Goal: Browse casually: Explore the website without a specific task or goal

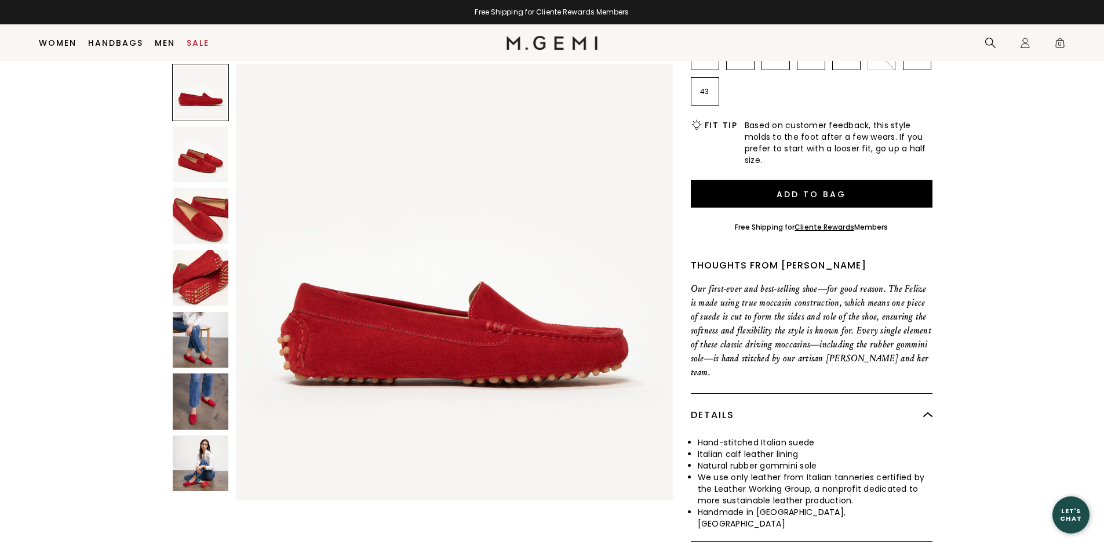
scroll to position [150, 0]
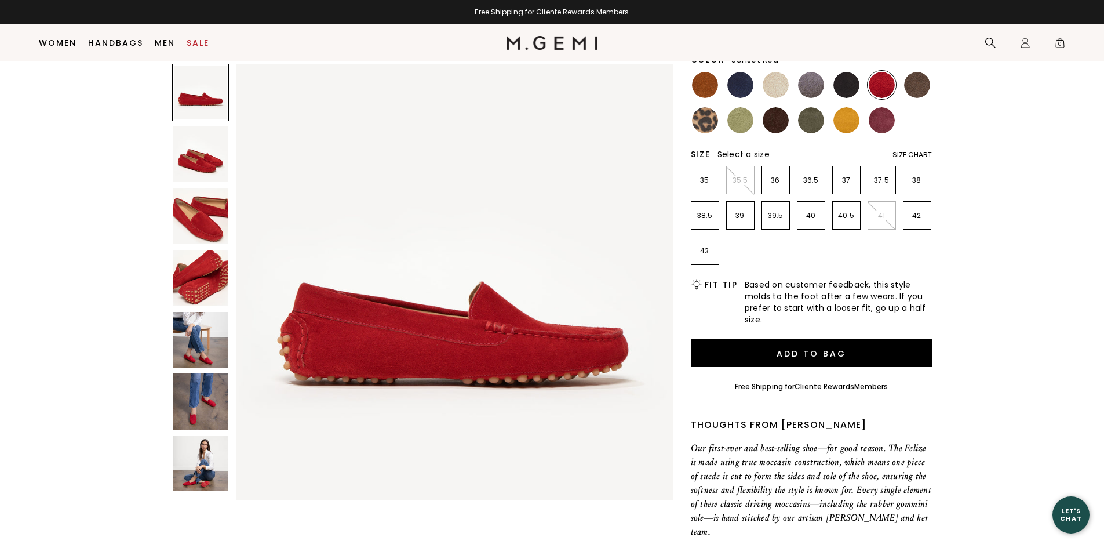
click at [205, 158] on img at bounding box center [201, 154] width 56 height 56
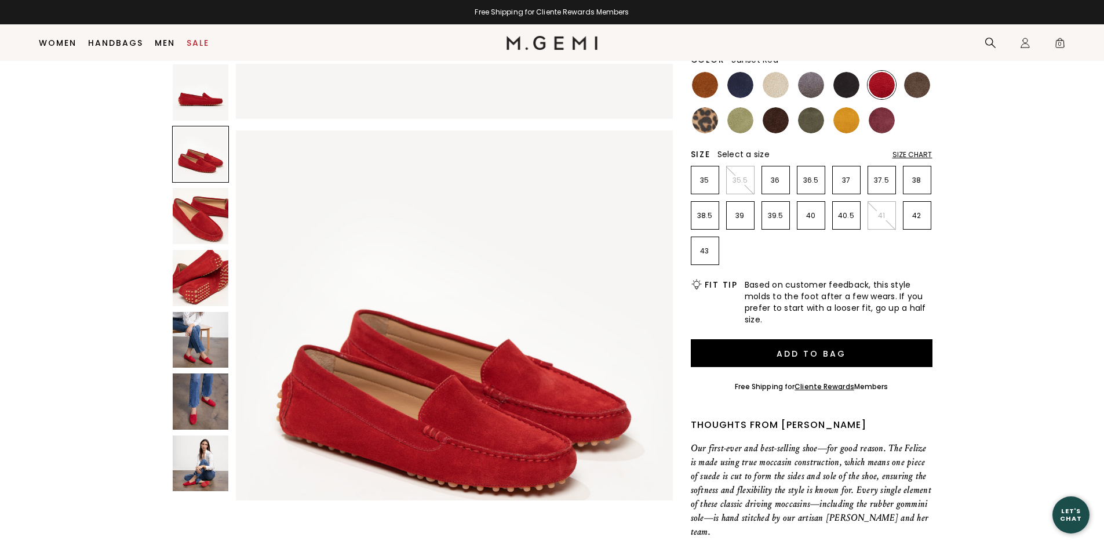
scroll to position [439, 0]
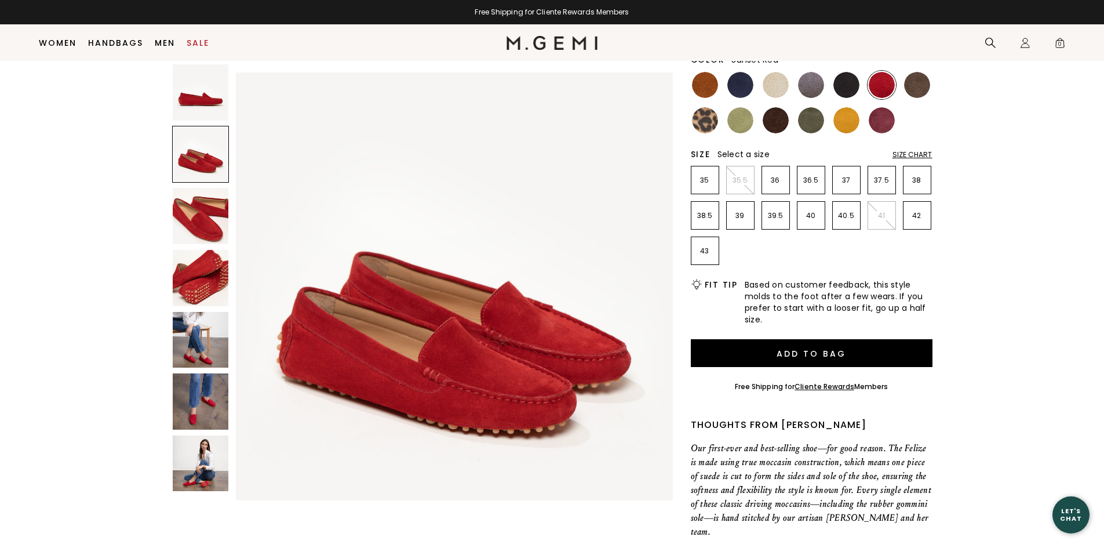
click at [203, 213] on img at bounding box center [201, 216] width 56 height 56
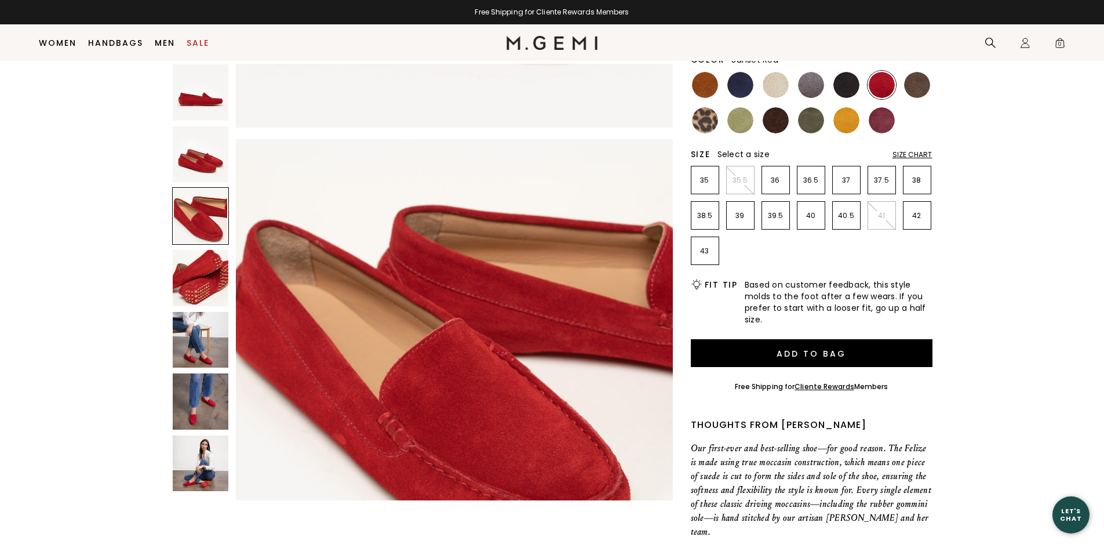
scroll to position [879, 0]
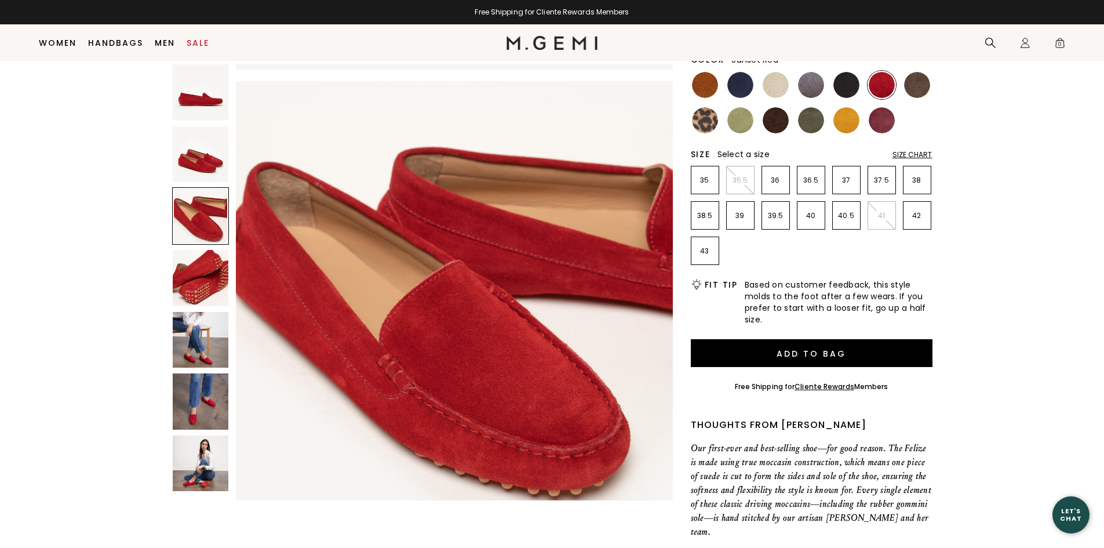
click at [198, 276] on img at bounding box center [201, 278] width 56 height 56
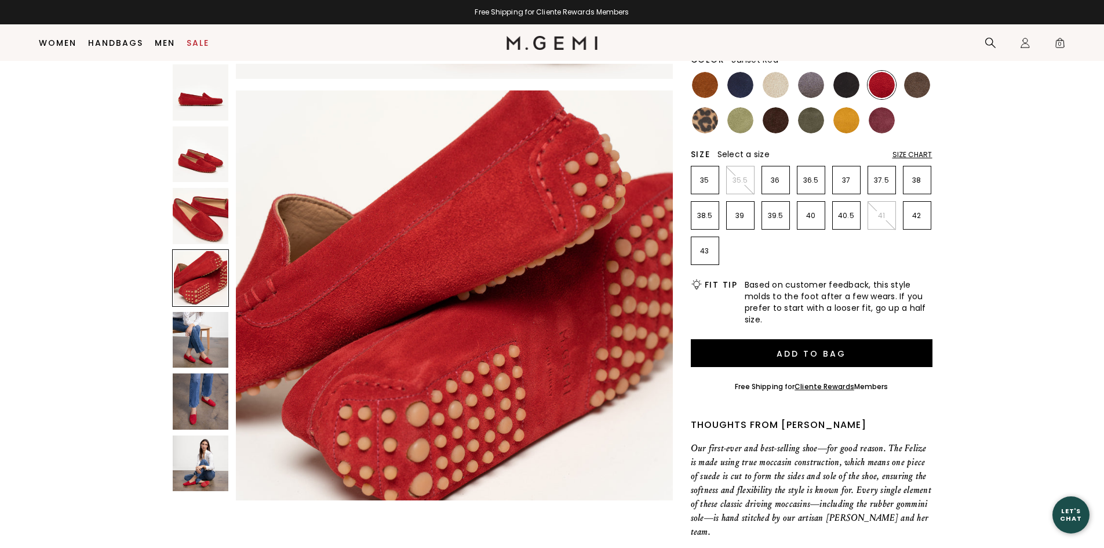
scroll to position [1318, 0]
click at [209, 340] on img at bounding box center [201, 340] width 56 height 56
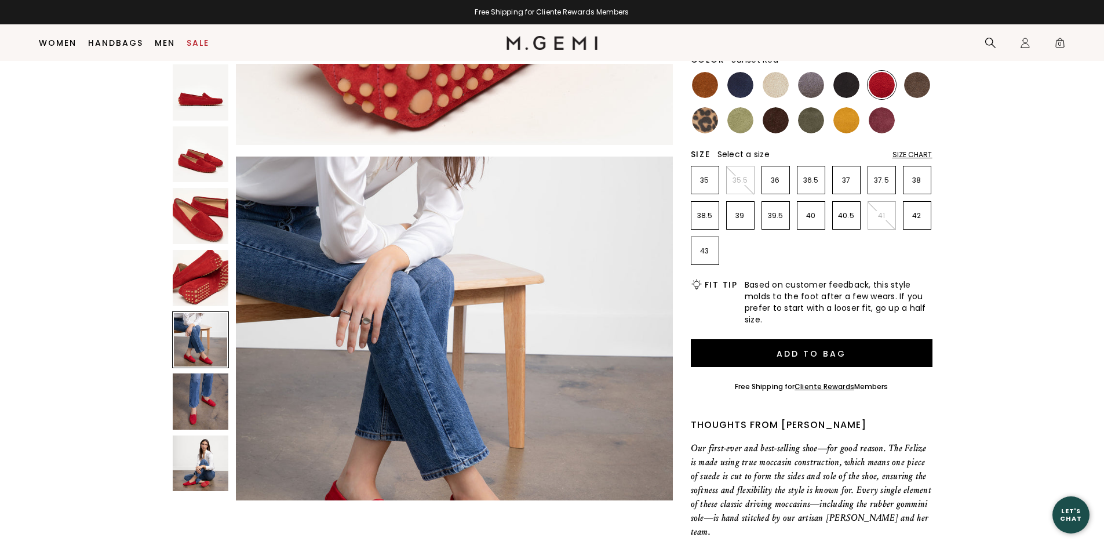
scroll to position [1758, 0]
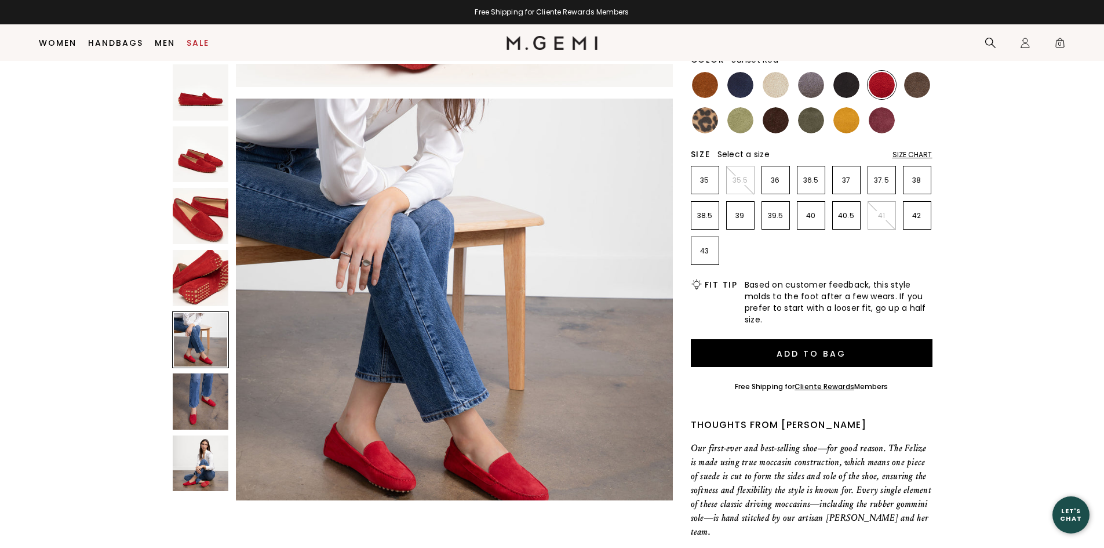
click at [202, 391] on img at bounding box center [201, 401] width 56 height 56
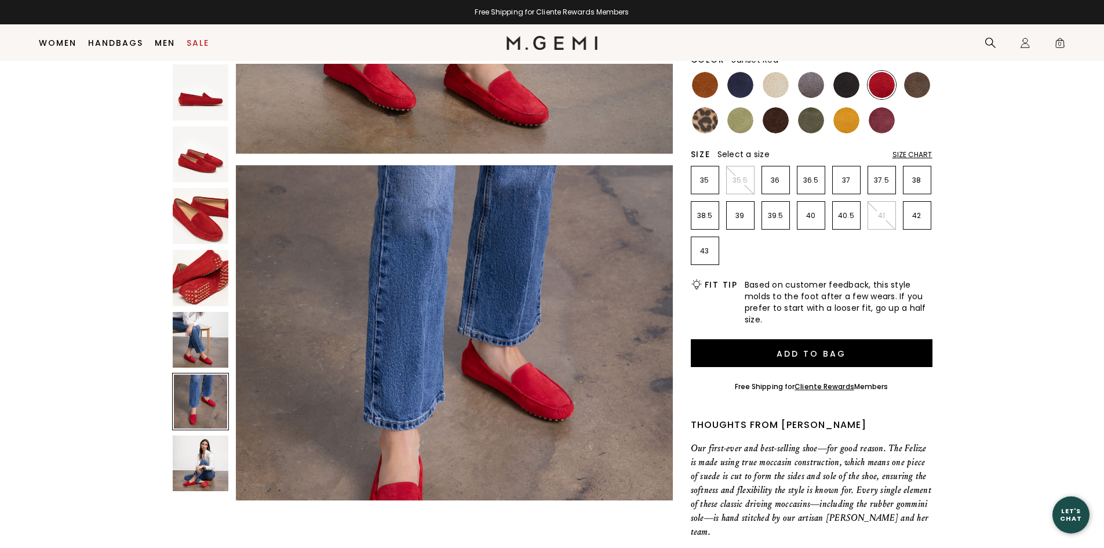
scroll to position [2197, 0]
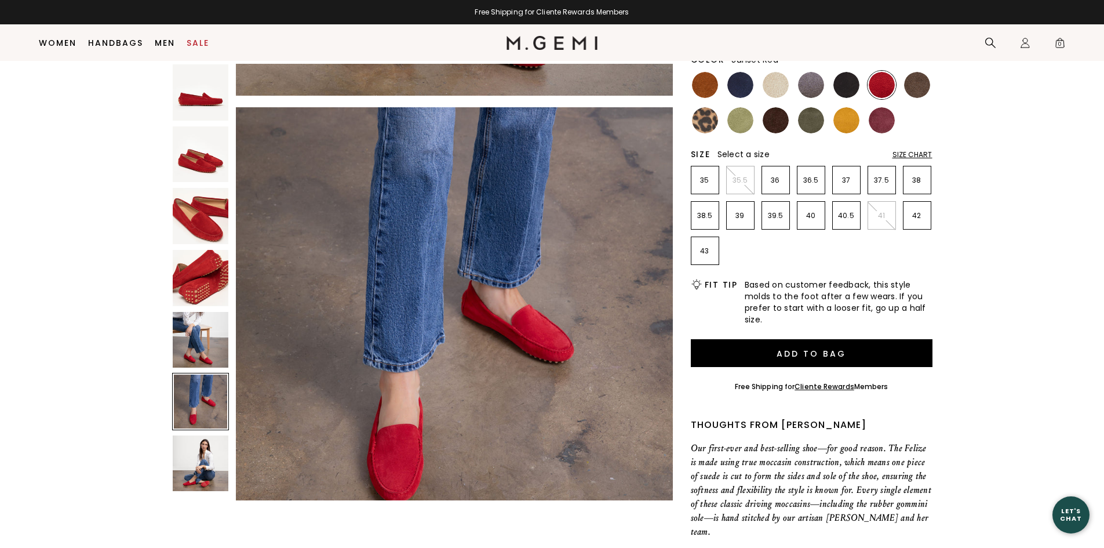
click at [203, 456] on img at bounding box center [201, 463] width 56 height 56
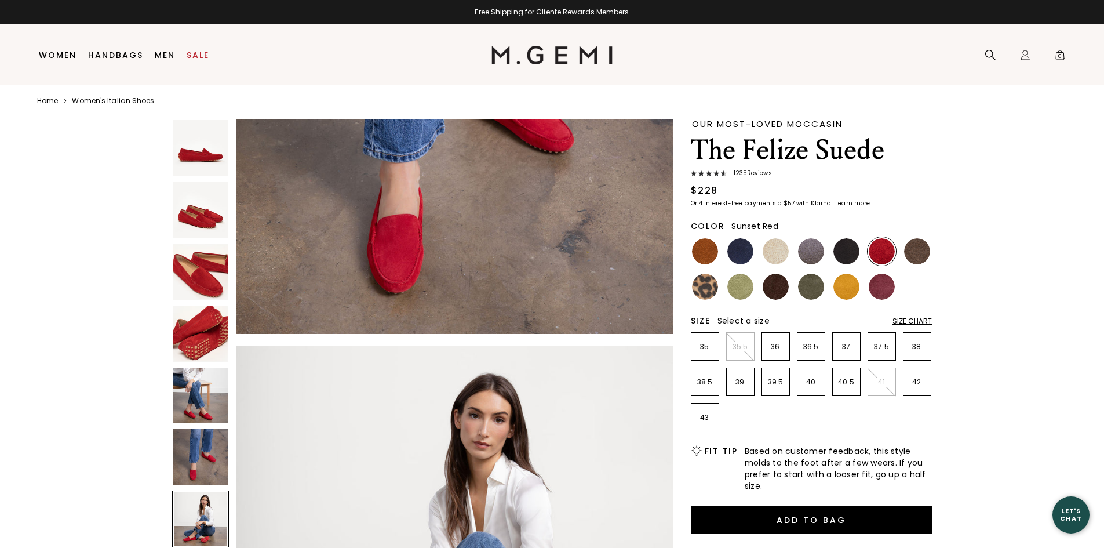
scroll to position [0, 0]
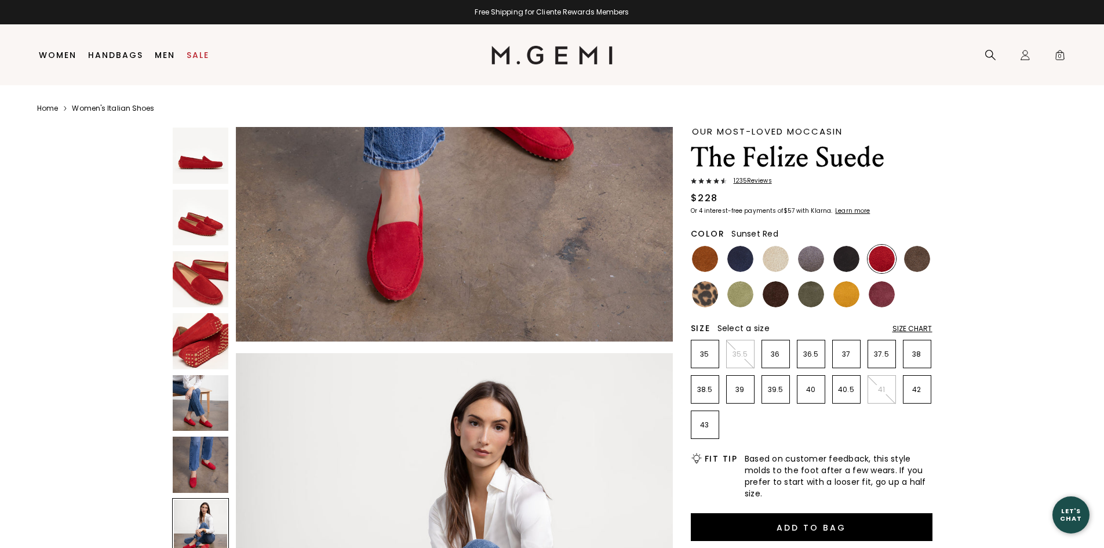
click at [126, 108] on link "Women's Italian Shoes" at bounding box center [113, 108] width 82 height 9
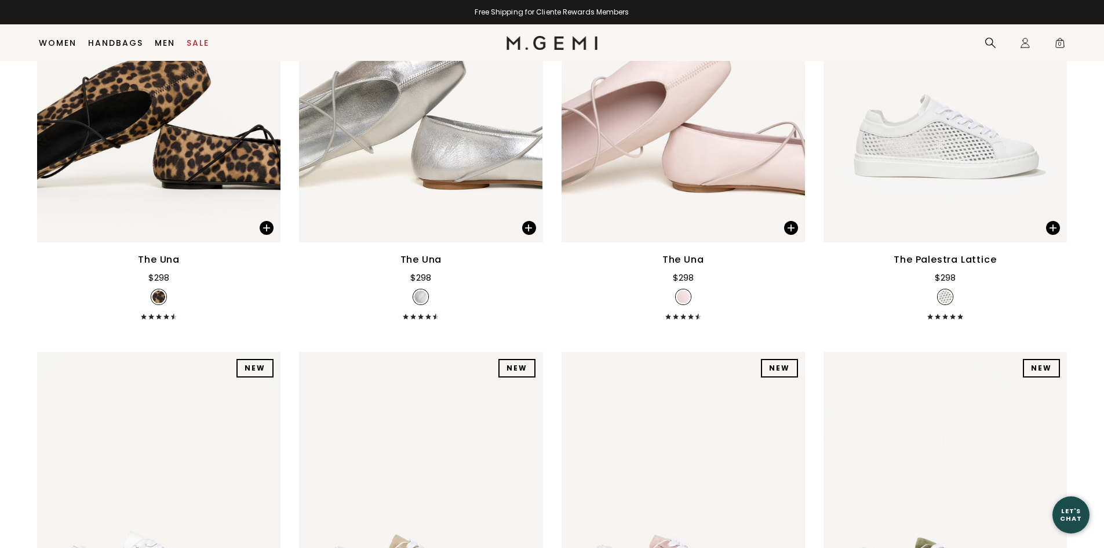
scroll to position [2004, 0]
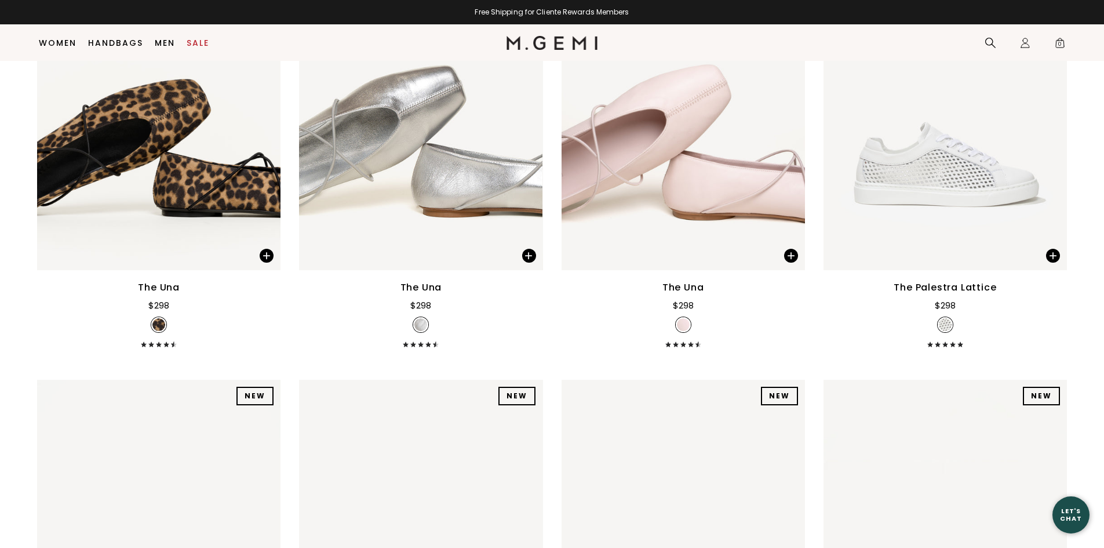
click at [406, 344] on icon at bounding box center [404, 344] width 3 height 6
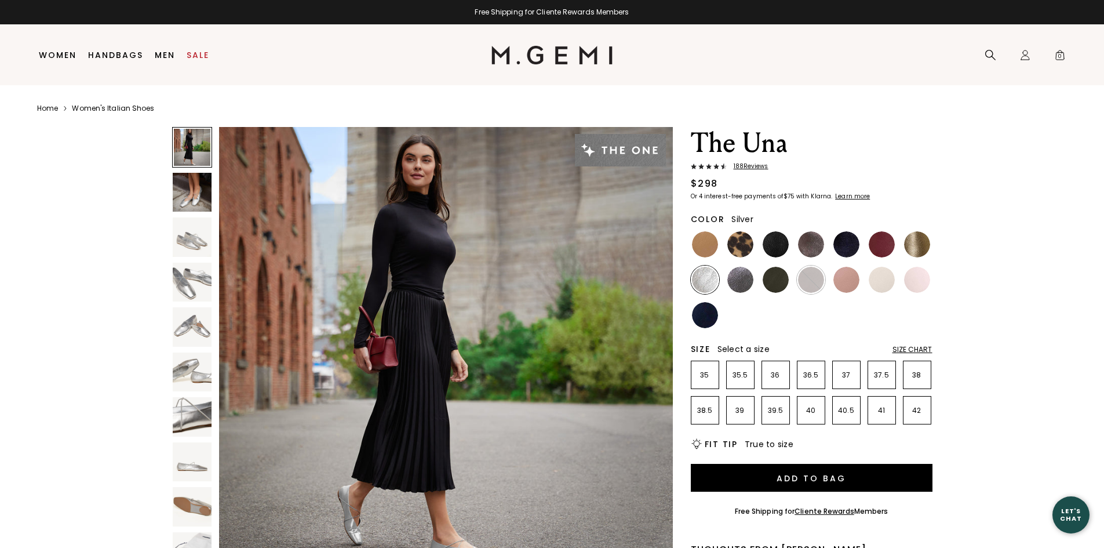
scroll to position [58, 0]
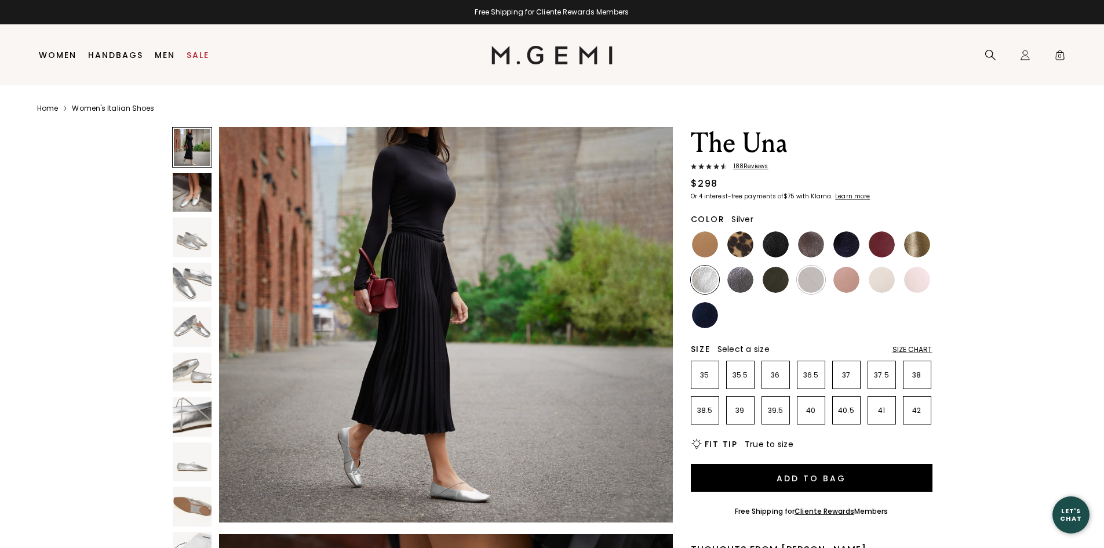
click at [746, 164] on span "188 Review s" at bounding box center [748, 166] width 42 height 7
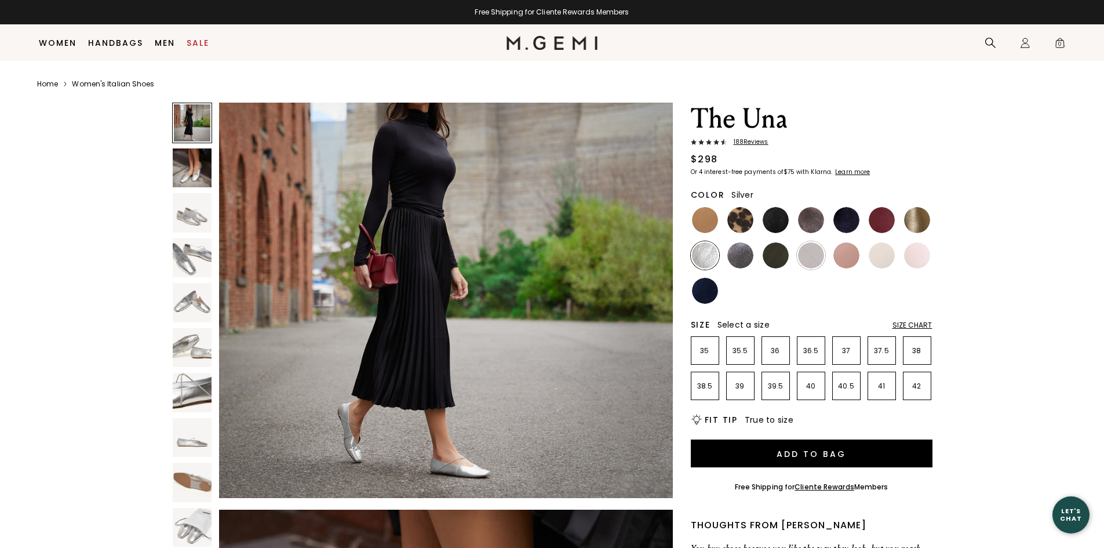
scroll to position [2844, 0]
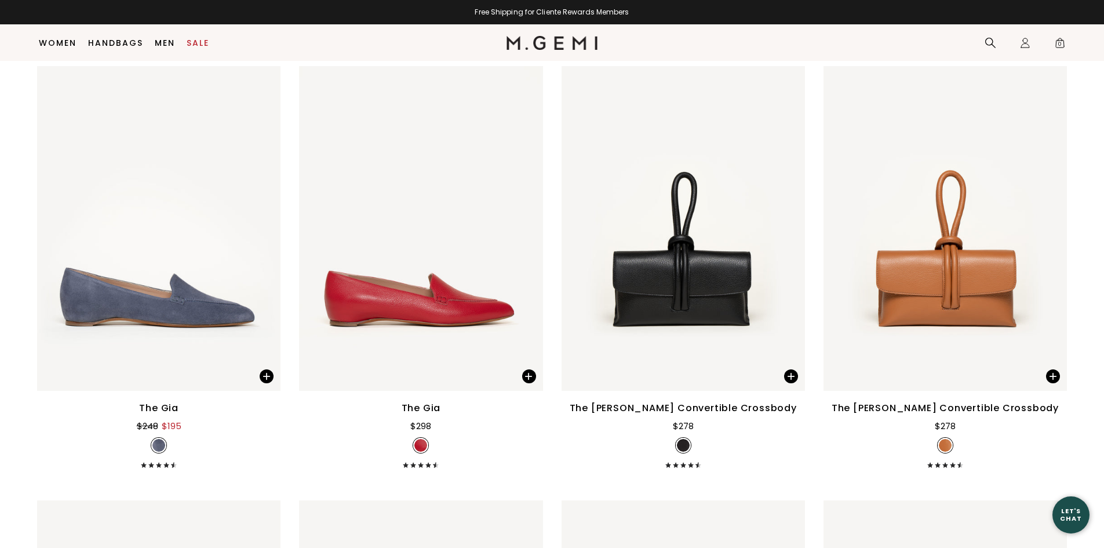
scroll to position [6292, 0]
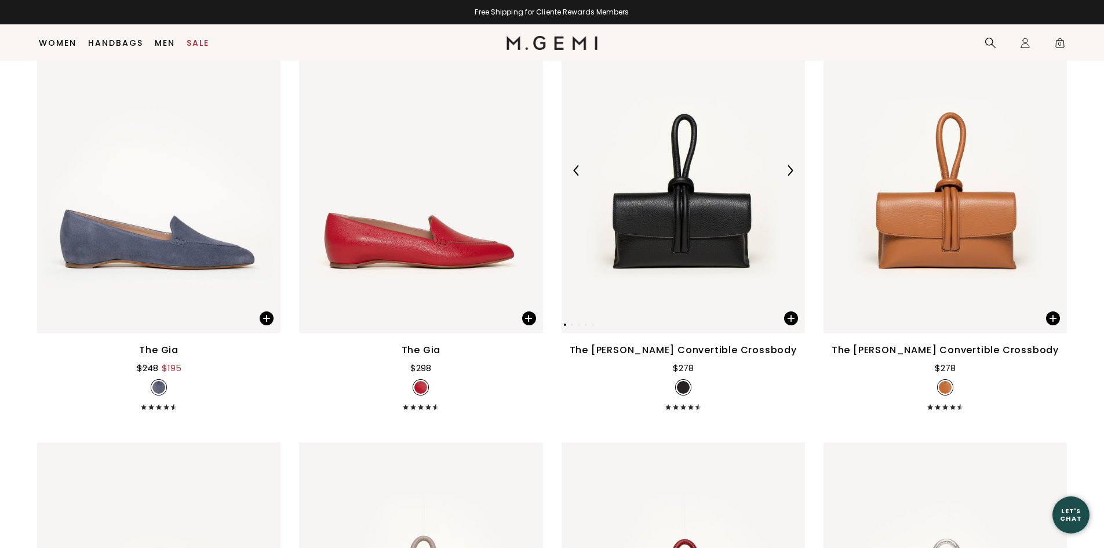
click at [791, 172] on img at bounding box center [790, 170] width 10 height 10
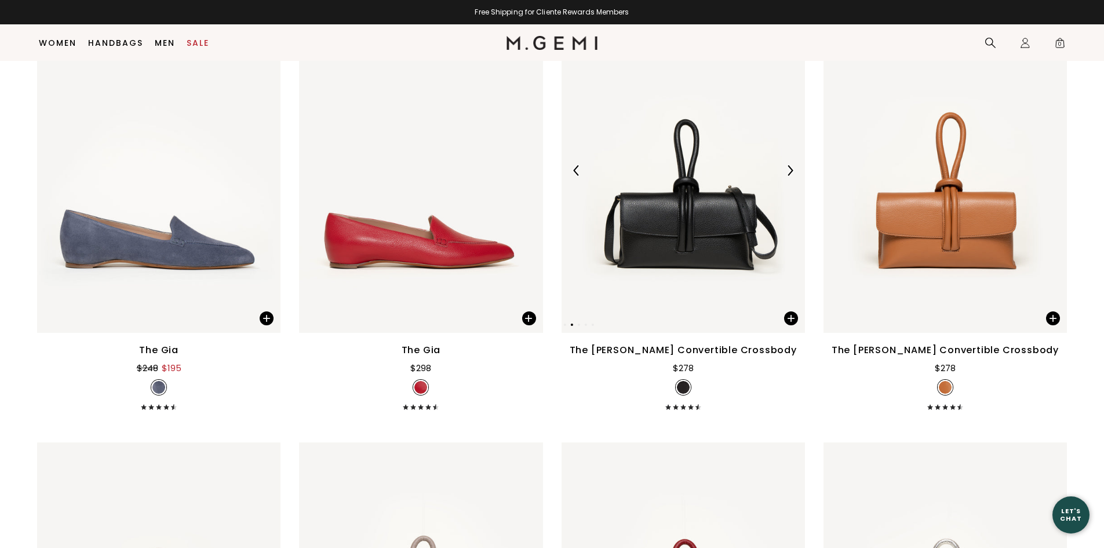
click at [791, 172] on img at bounding box center [790, 170] width 10 height 10
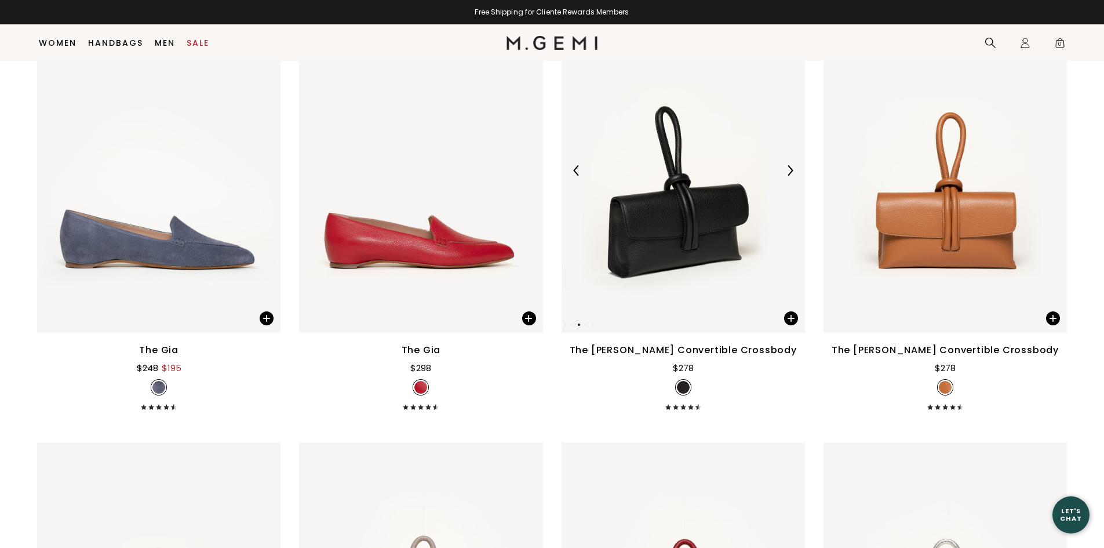
click at [791, 172] on img at bounding box center [790, 170] width 10 height 10
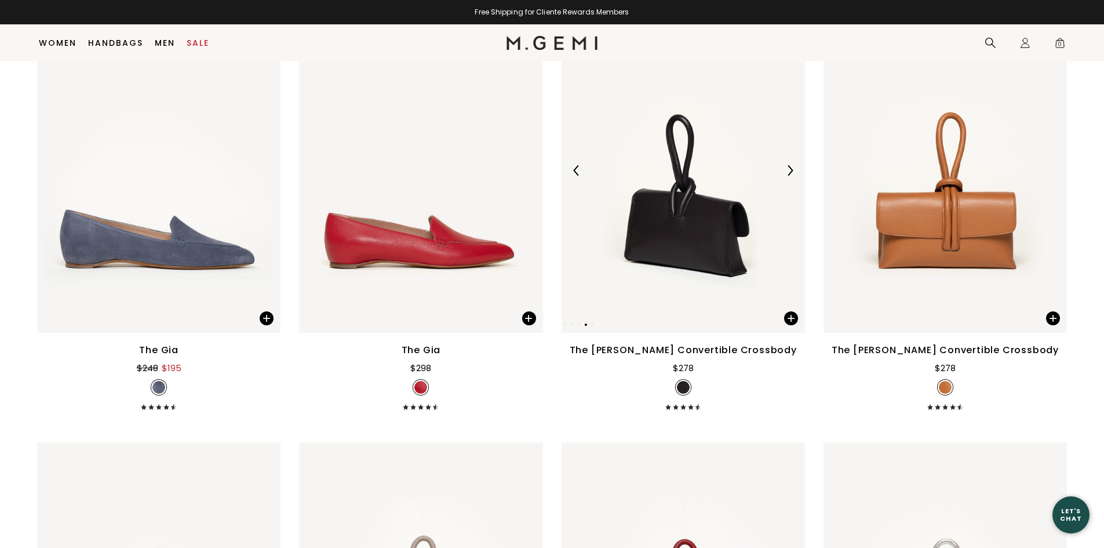
click at [791, 172] on img at bounding box center [790, 170] width 10 height 10
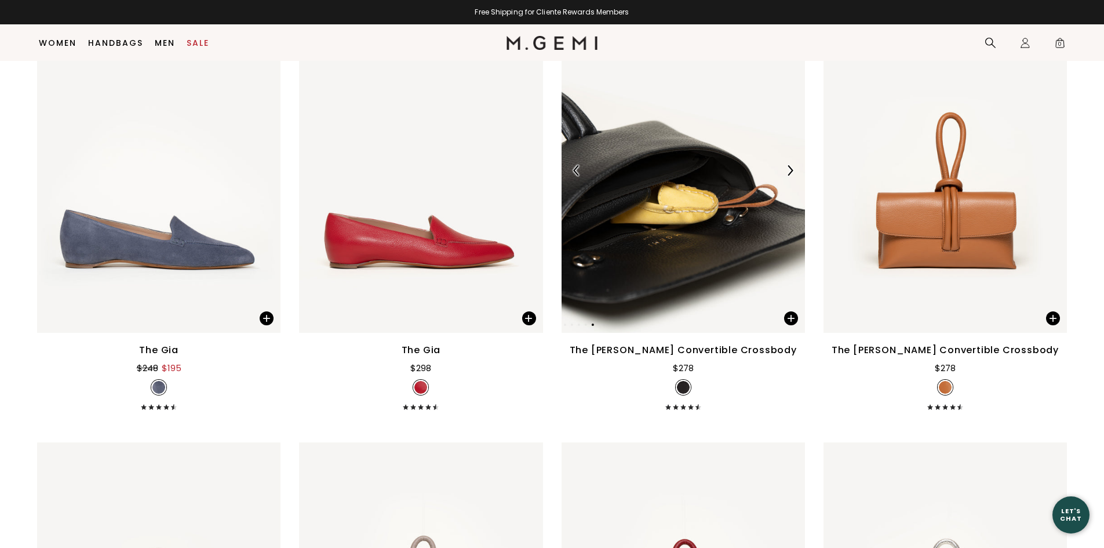
click at [791, 172] on img at bounding box center [790, 170] width 10 height 10
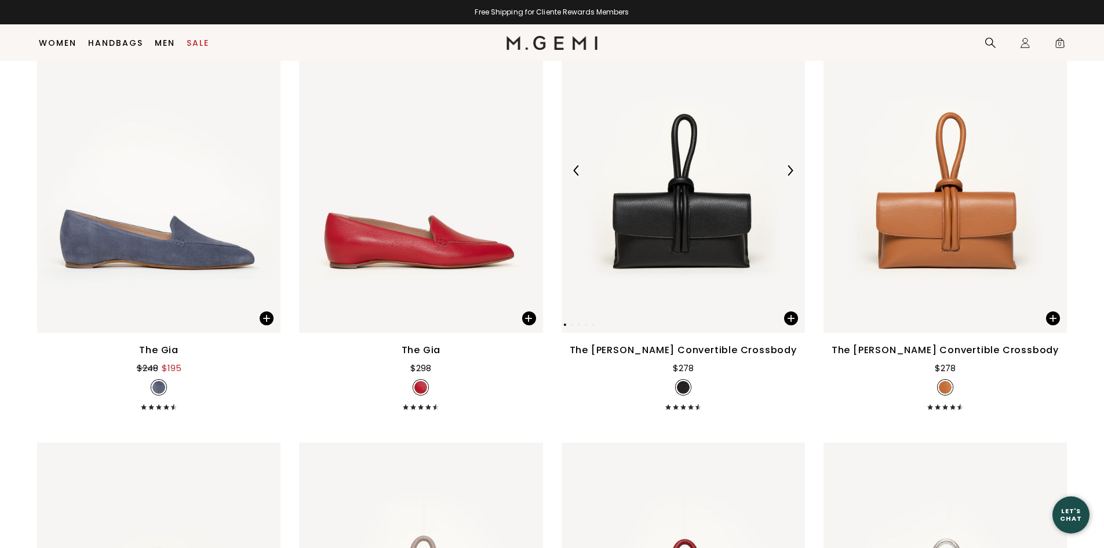
click at [791, 172] on img at bounding box center [790, 170] width 10 height 10
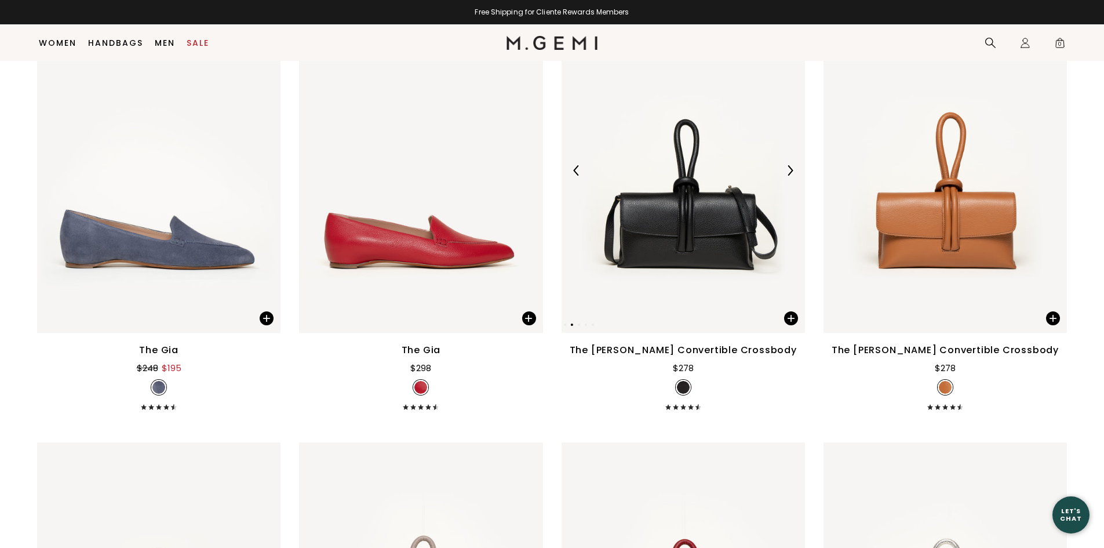
click at [791, 172] on img at bounding box center [790, 170] width 10 height 10
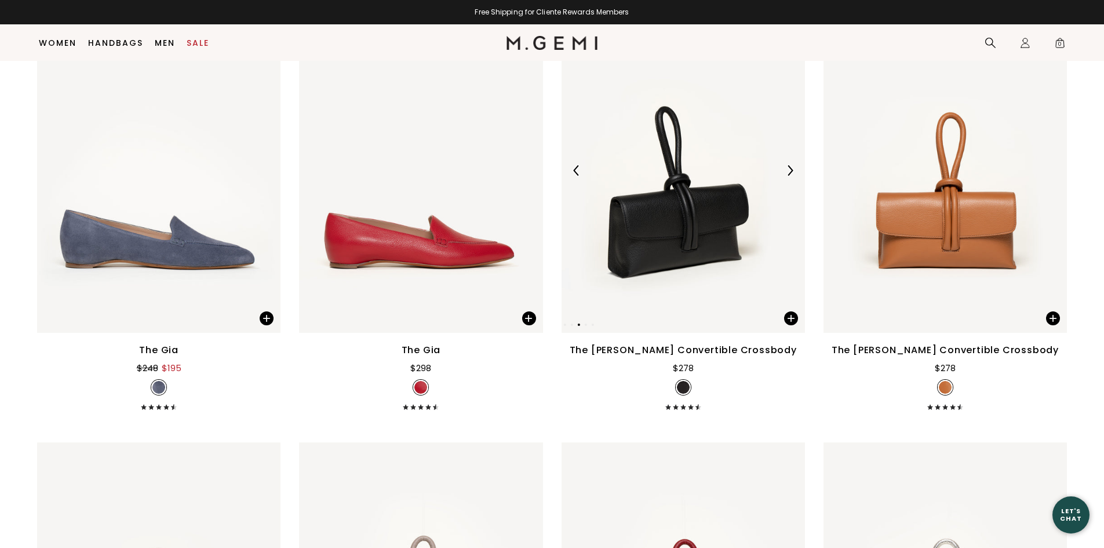
click at [791, 172] on img at bounding box center [790, 170] width 10 height 10
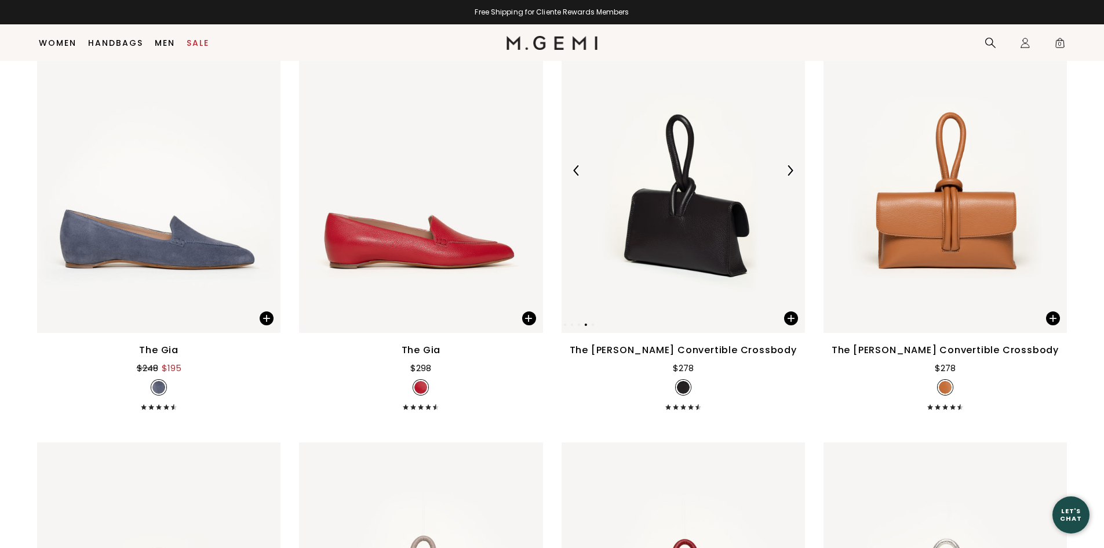
click at [791, 172] on img at bounding box center [790, 170] width 10 height 10
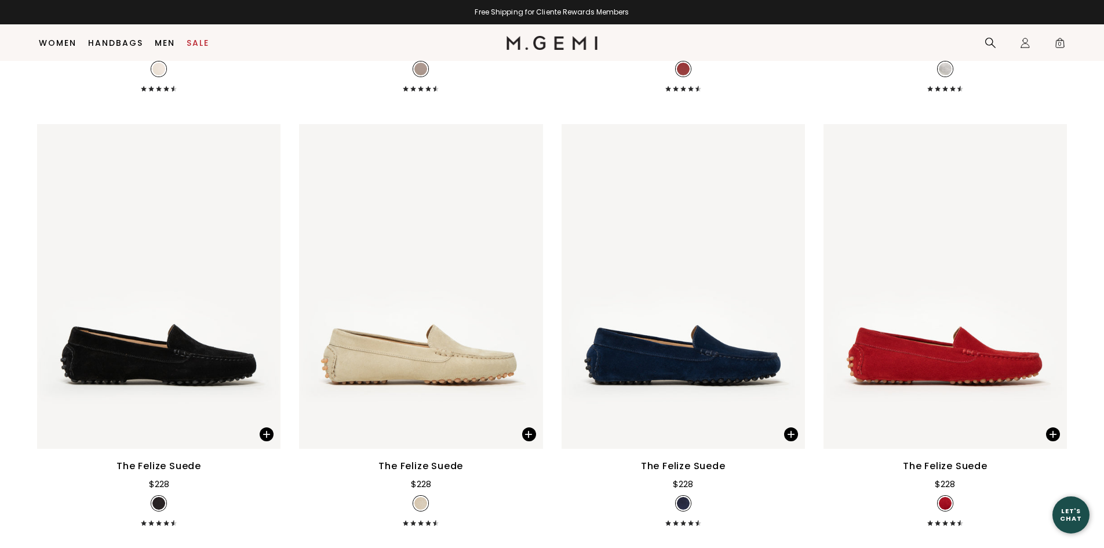
scroll to position [7045, 0]
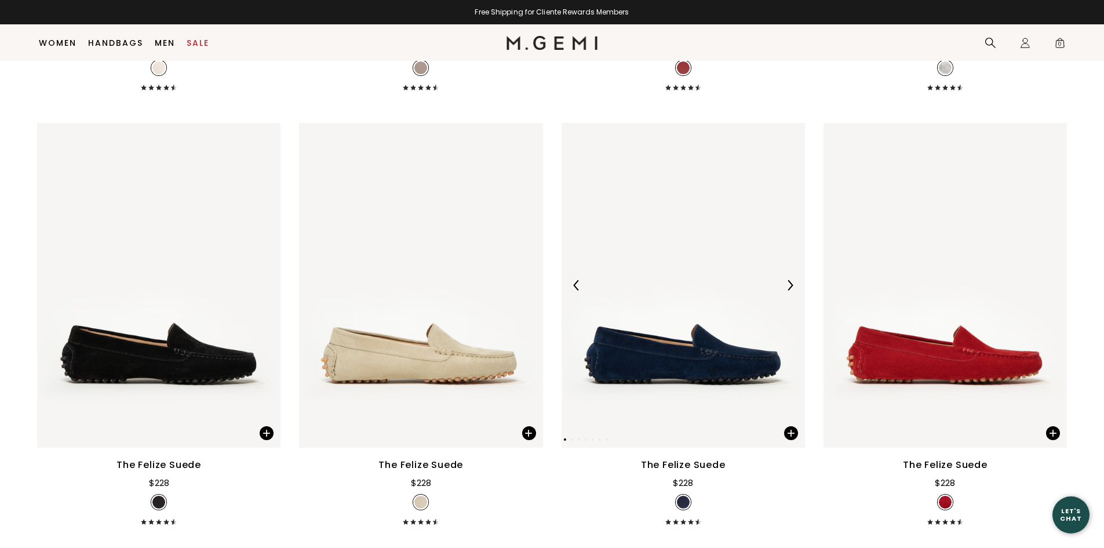
click at [788, 284] on img at bounding box center [790, 285] width 10 height 10
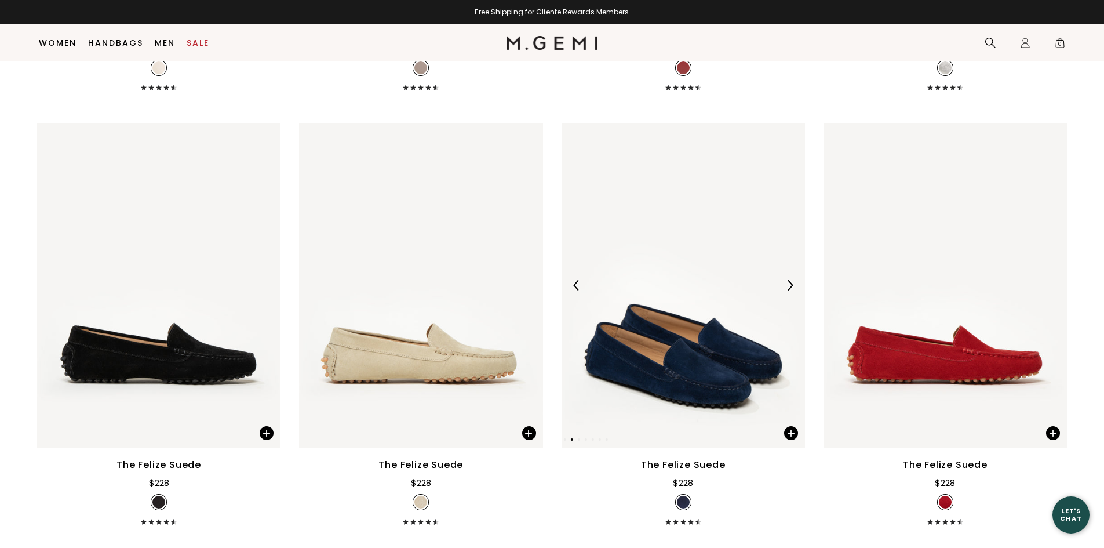
click at [788, 284] on img at bounding box center [790, 285] width 10 height 10
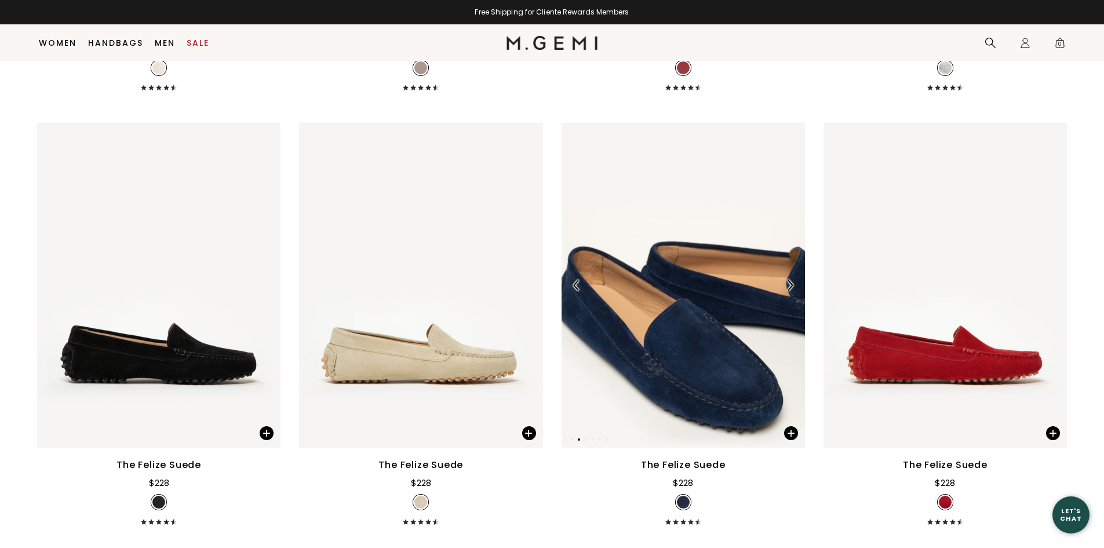
click at [788, 284] on img at bounding box center [790, 285] width 10 height 10
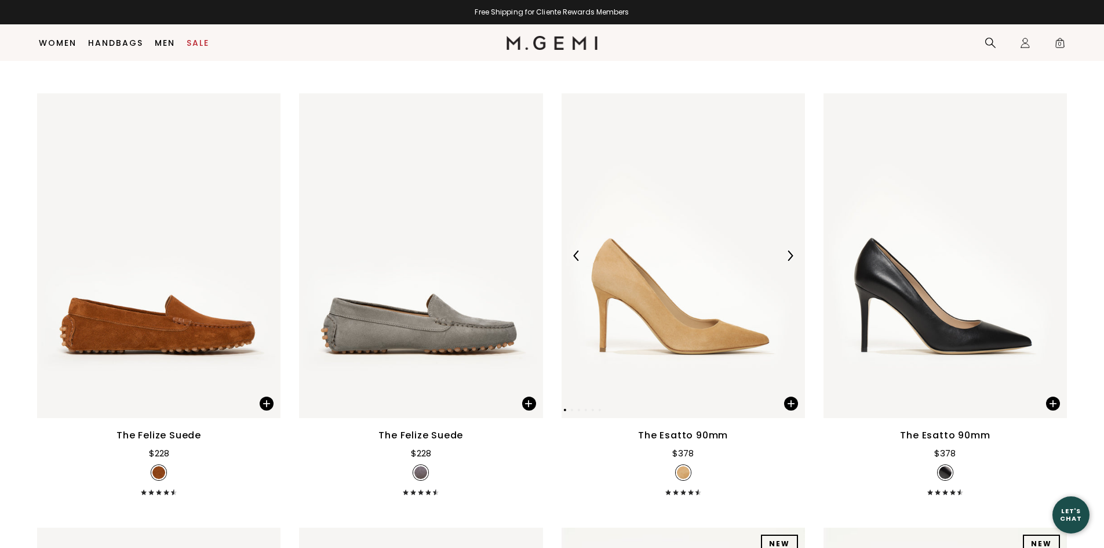
scroll to position [7625, 0]
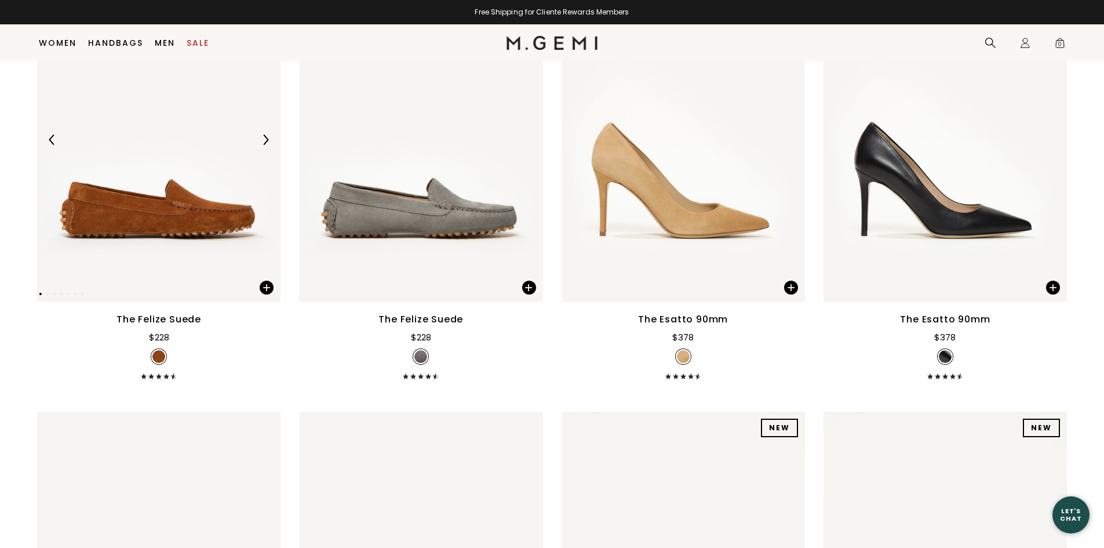
click at [265, 134] on div at bounding box center [265, 139] width 19 height 19
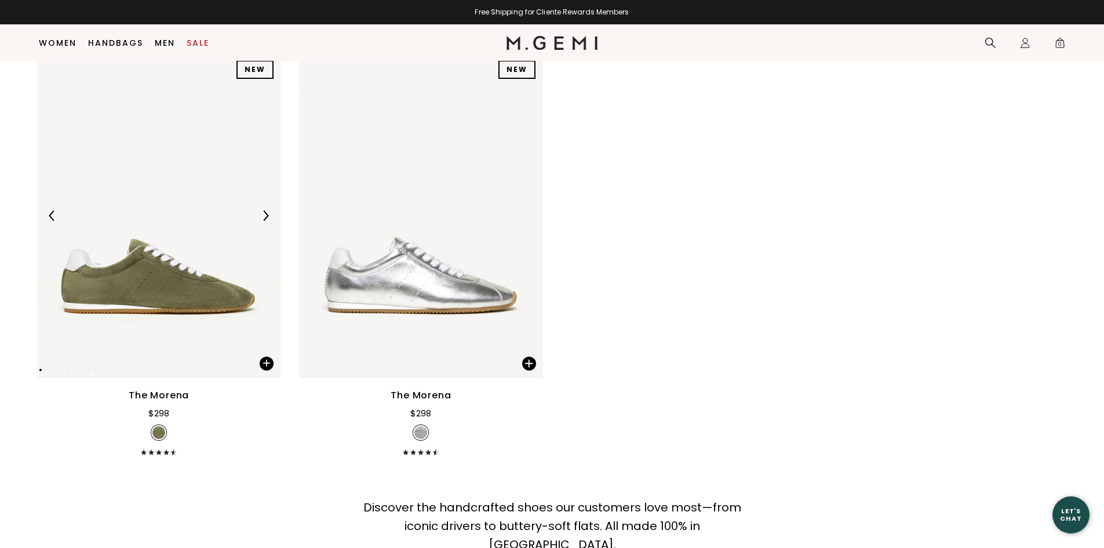
scroll to position [8900, 0]
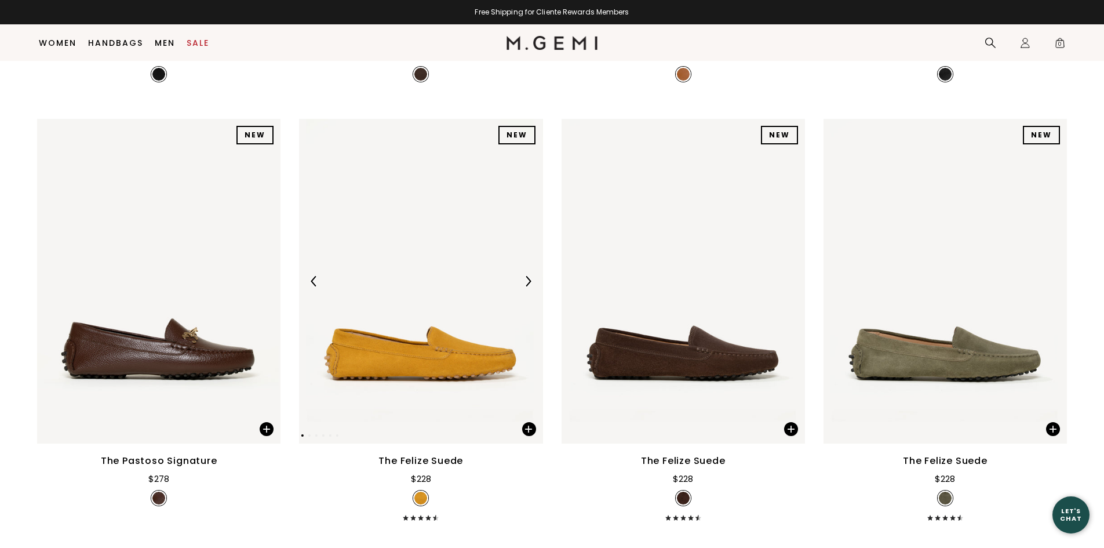
scroll to position [1830, 0]
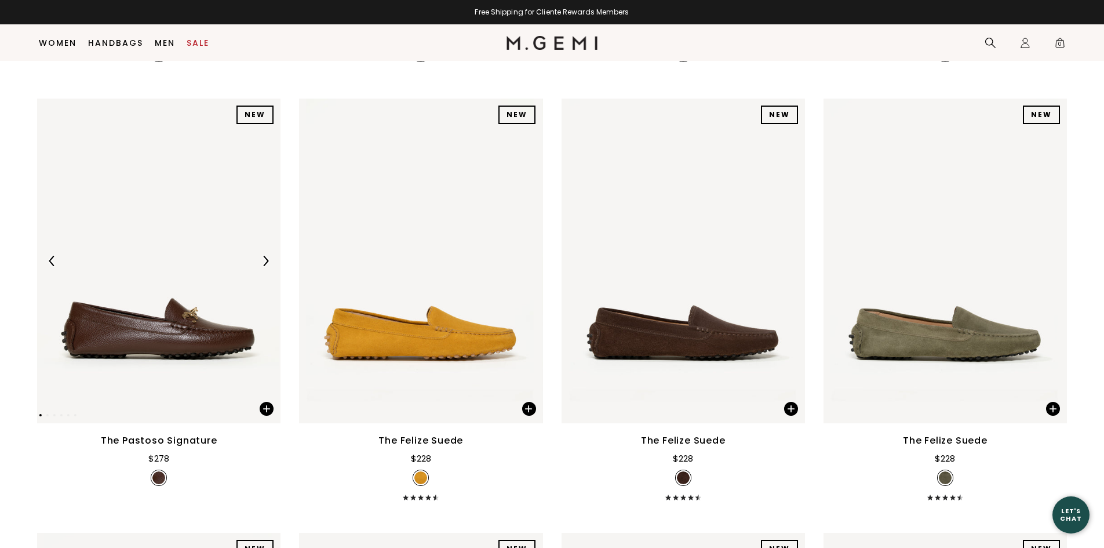
click at [267, 260] on img at bounding box center [265, 261] width 10 height 10
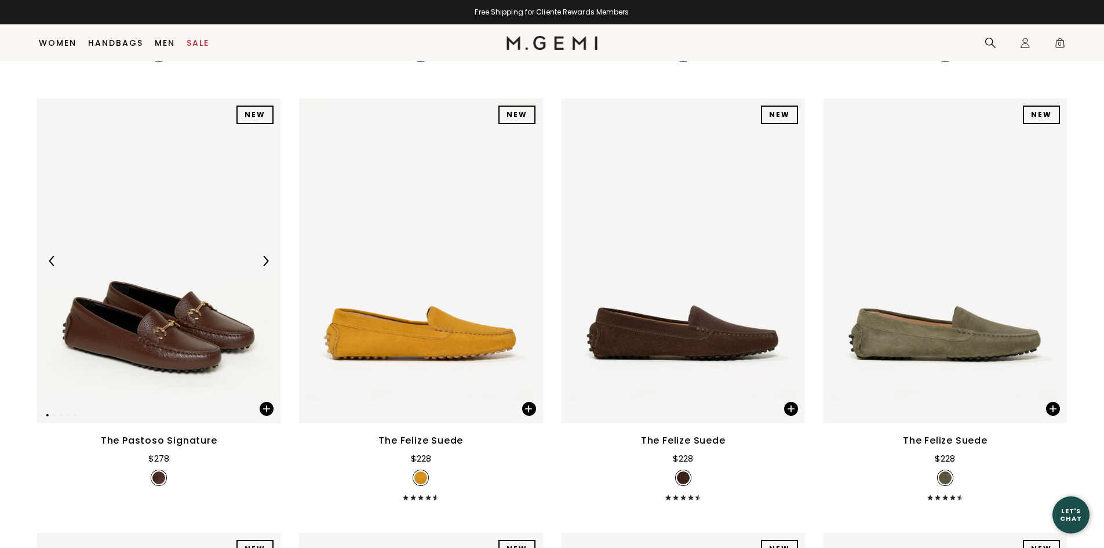
click at [268, 260] on img at bounding box center [265, 261] width 10 height 10
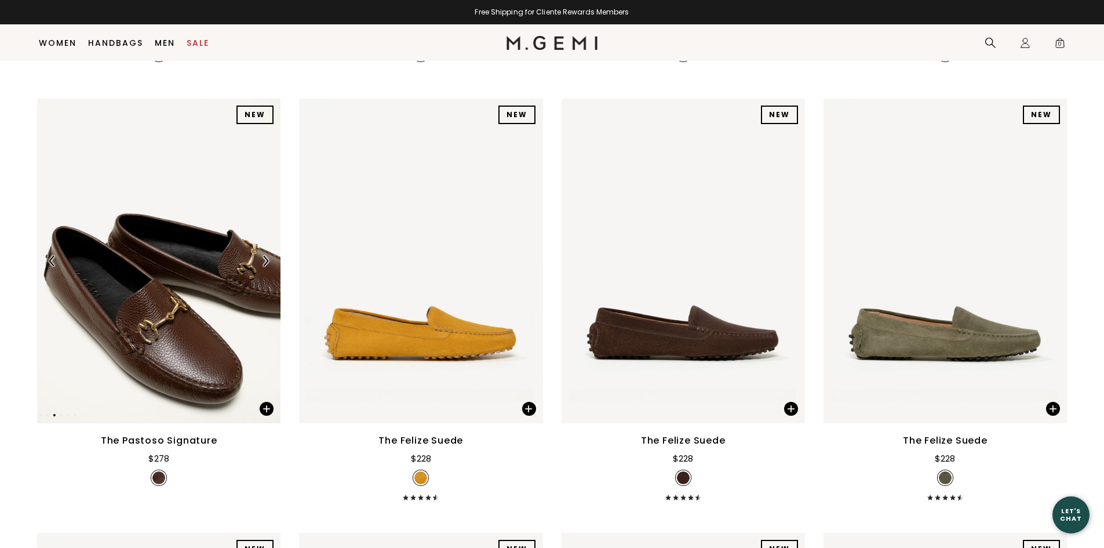
click at [268, 258] on img at bounding box center [265, 261] width 10 height 10
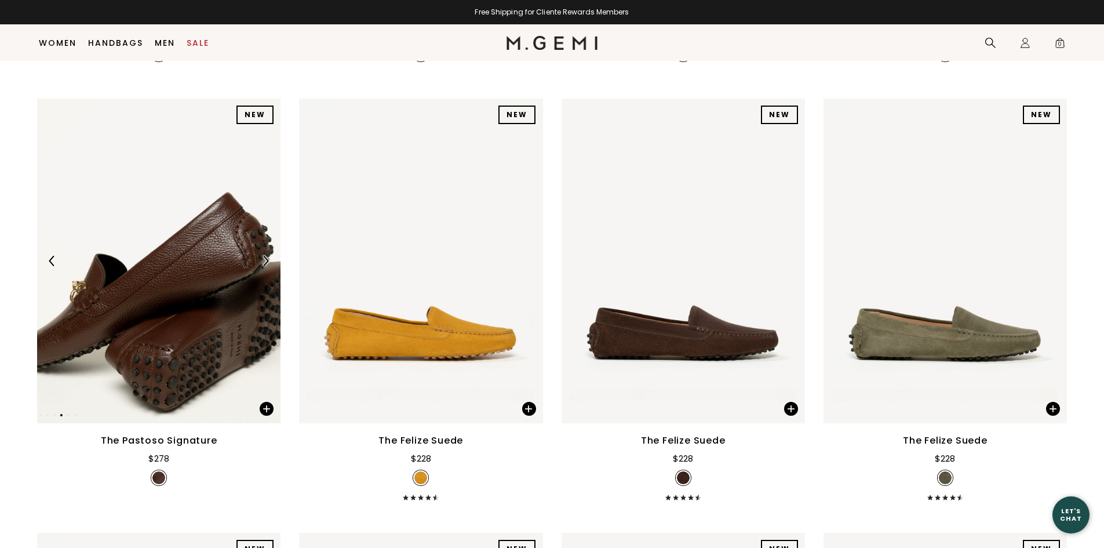
click at [268, 260] on img at bounding box center [265, 261] width 10 height 10
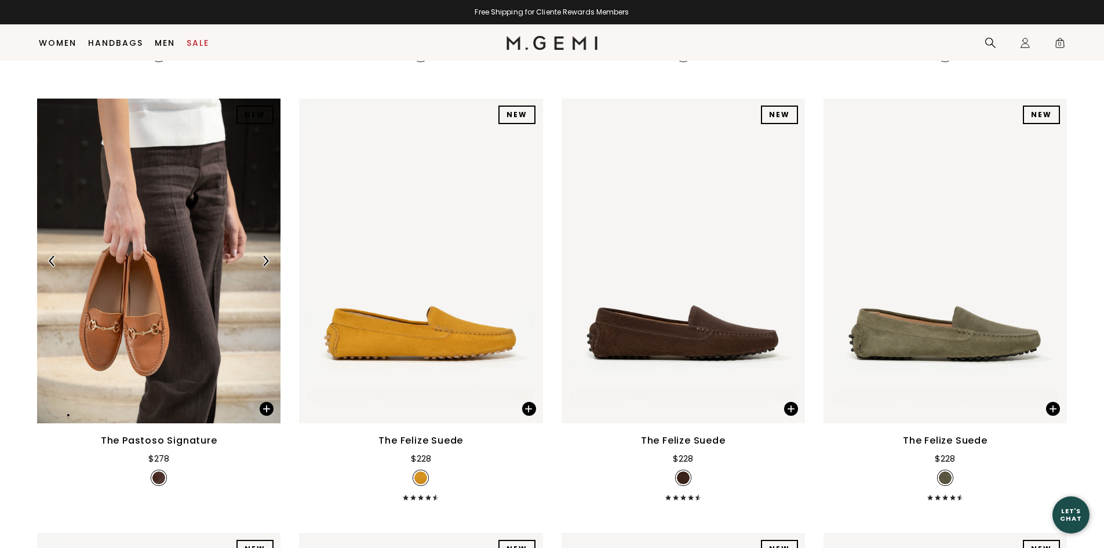
click at [268, 260] on img at bounding box center [265, 261] width 10 height 10
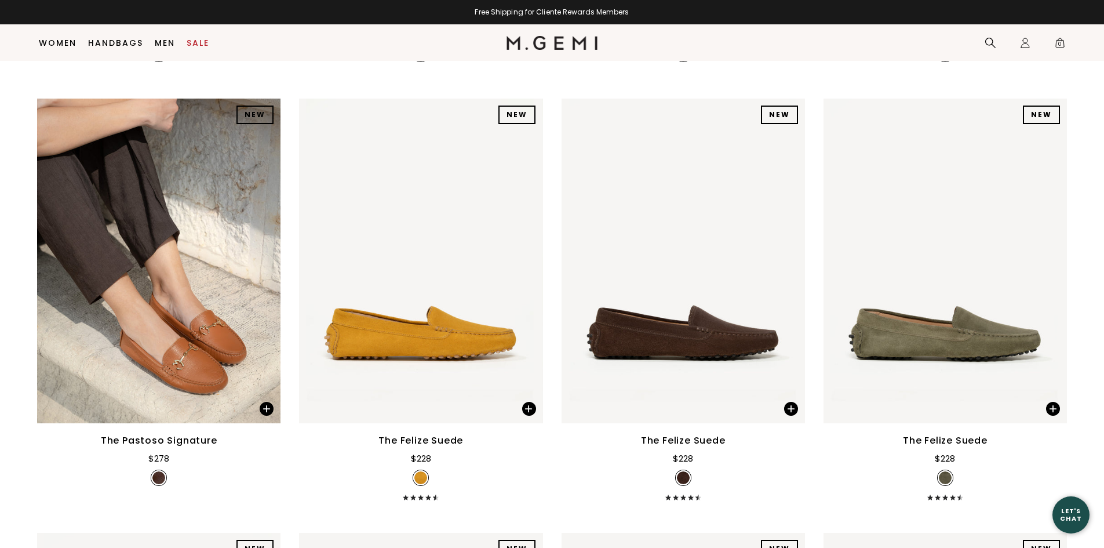
click at [406, 497] on icon at bounding box center [404, 497] width 3 height 6
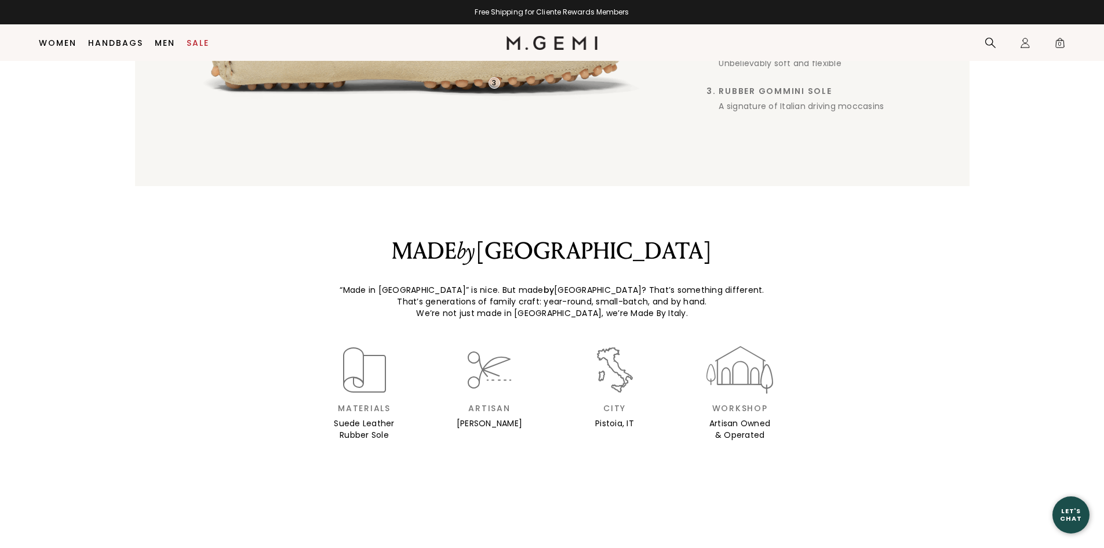
scroll to position [1077, 0]
